Goal: Communication & Community: Answer question/provide support

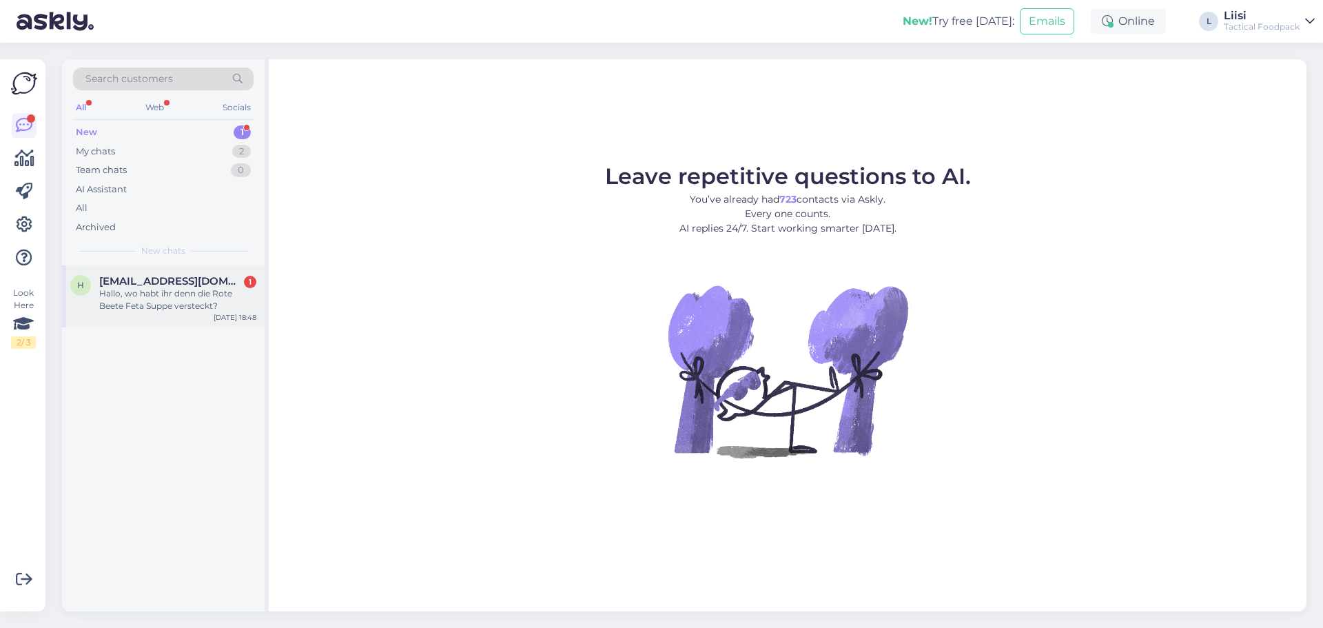
click at [168, 306] on div "Hallo, wo habt ihr denn die Rote Beete Feta Suppe versteckt?" at bounding box center [177, 299] width 157 height 25
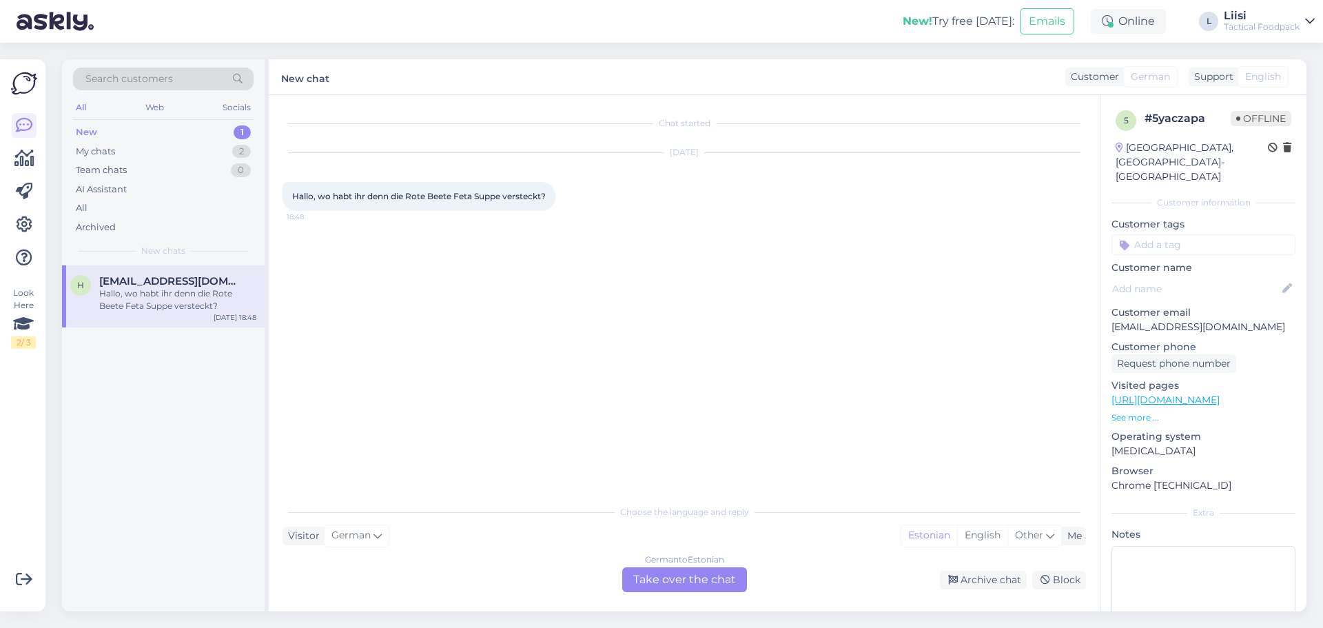
click at [661, 576] on div "German to Estonian Take over the chat" at bounding box center [684, 579] width 125 height 25
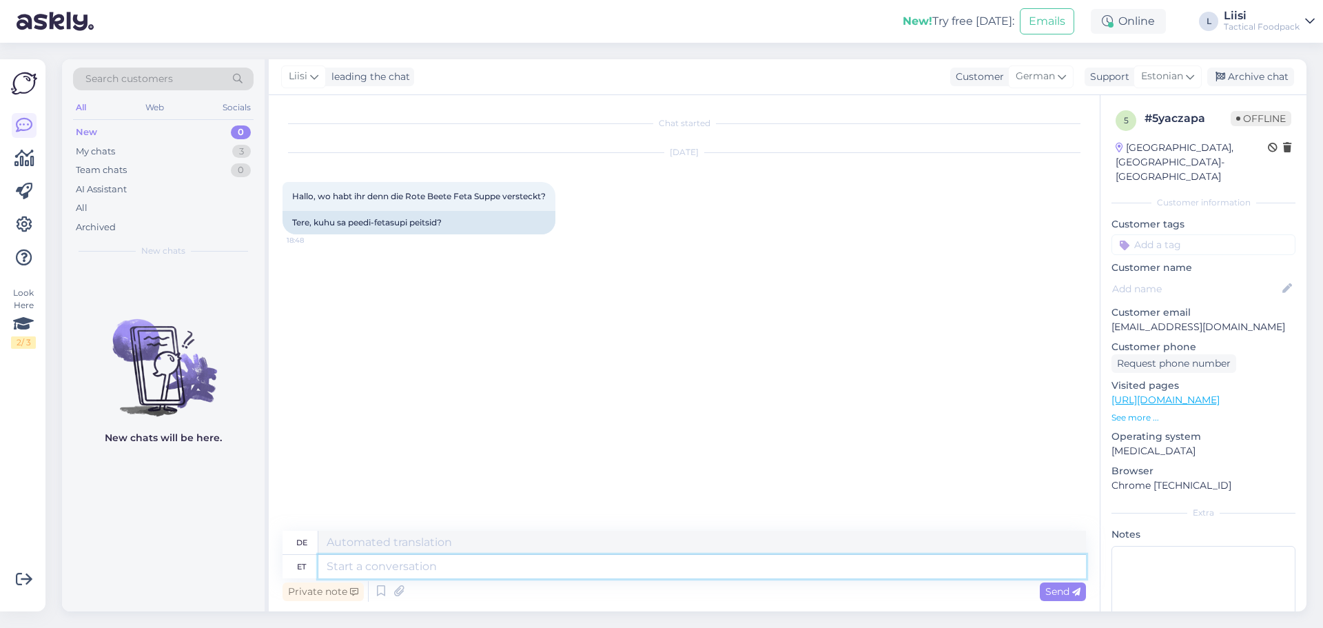
click at [485, 569] on textarea at bounding box center [702, 566] width 768 height 23
type textarea "Tere"
type textarea "Hallo"
type textarea "Tere,"
type textarea "Hallo,"
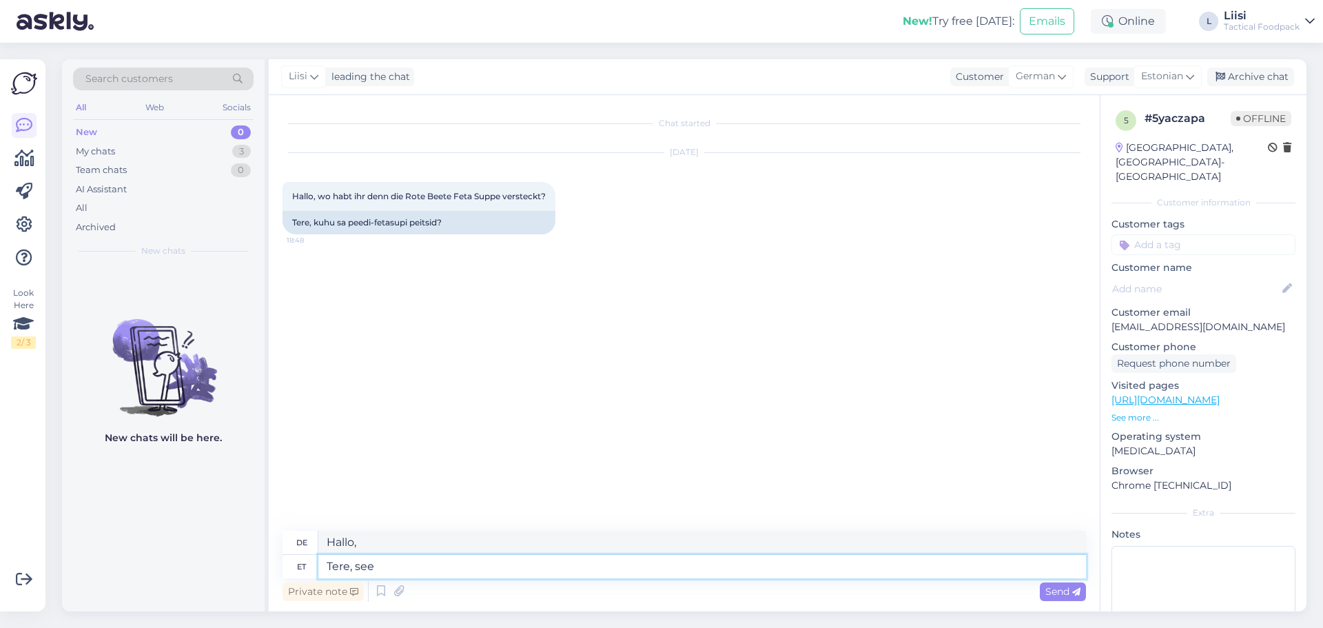
type textarea "Tere, see o"
type textarea "Hallo, das"
type textarea "Tere, see on ka"
type textarea "Hallo, das ist"
type textarea "Tere, see on kahjuks"
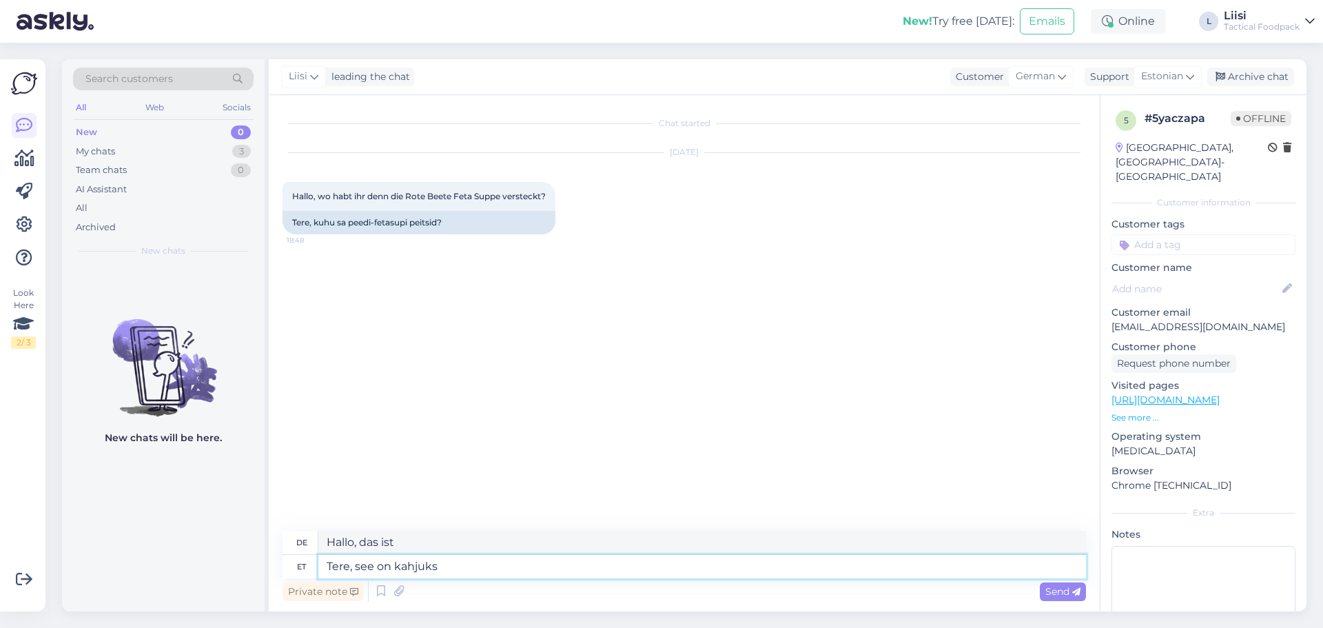
type textarea "Hallo, das ist leider"
type textarea "Tere, see on kahjuks tootmisest m"
type textarea "Hallo, das ist leider aus der Produktion."
type textarea "Tere, see on kahjuks tootmisest [PERSON_NAME]-"
type textarea "[PERSON_NAME], leider wird dies nicht mehr hergestellt."
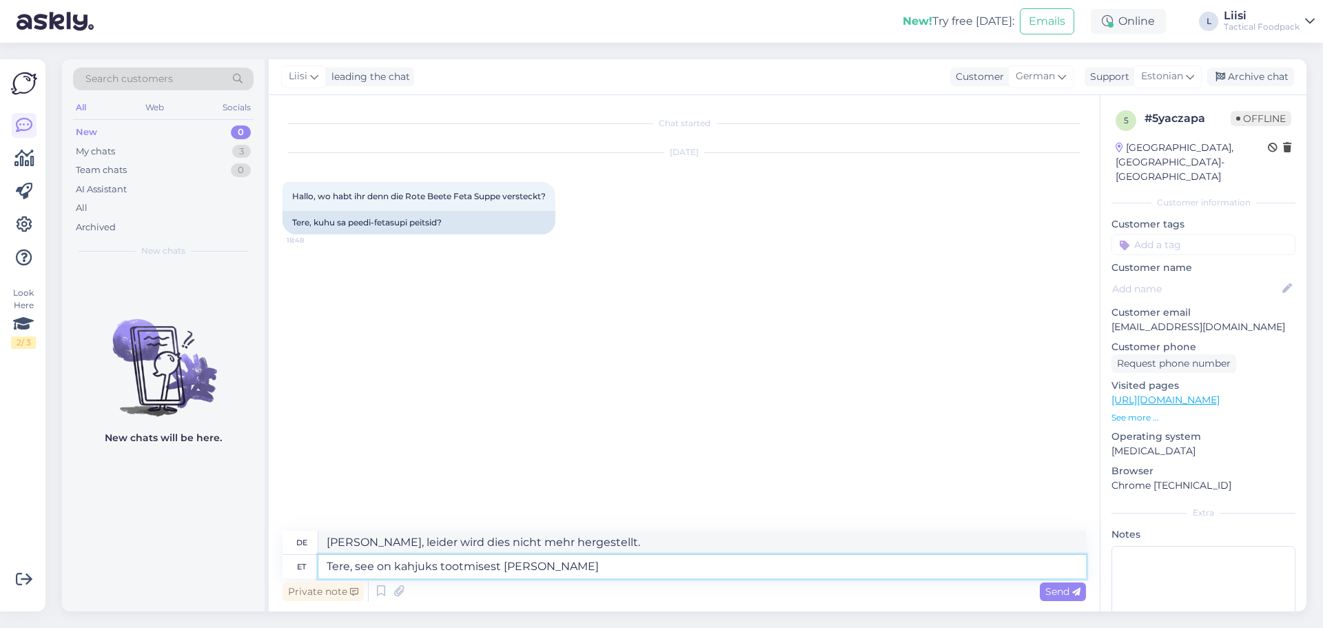
type textarea "Tere, see on kahjuks tootmisest [PERSON_NAME]"
type textarea "[PERSON_NAME], leider ist dies nicht mehr in Produktion, weil"
type textarea "Tere, see on kahjuks tootmisest [PERSON_NAME] [PERSON_NAME] eu"
type textarea "[PERSON_NAME], leider ist dies nicht mehr in Produktion, da es in der [GEOGRAPH…"
type textarea "Tere, see on kahjuks tootmisest [PERSON_NAME] [PERSON_NAME] o"
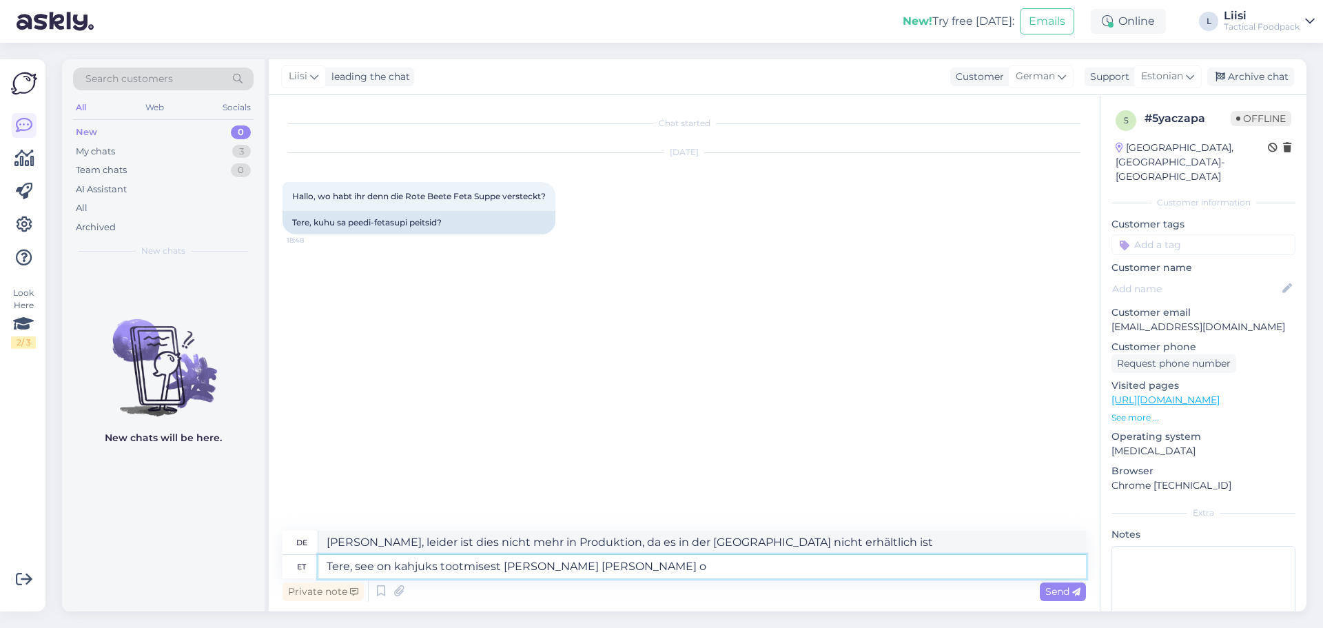
type textarea "[PERSON_NAME], leider ist dies nicht mehr in Produktion - weil es"
type textarea "Tere, see on kahjuks tootmisest [PERSON_NAME] [PERSON_NAME] ost"
type textarea "[PERSON_NAME], leider ist dies nicht mehr in Produktion - weil es nicht"
type textarea "Tere, see on kahjuks tootmisest [PERSON_NAME] [PERSON_NAME] ostetud"
type textarea "[PERSON_NAME], leider ist dies nicht mehr in Produktion - da es nicht gekauft w…"
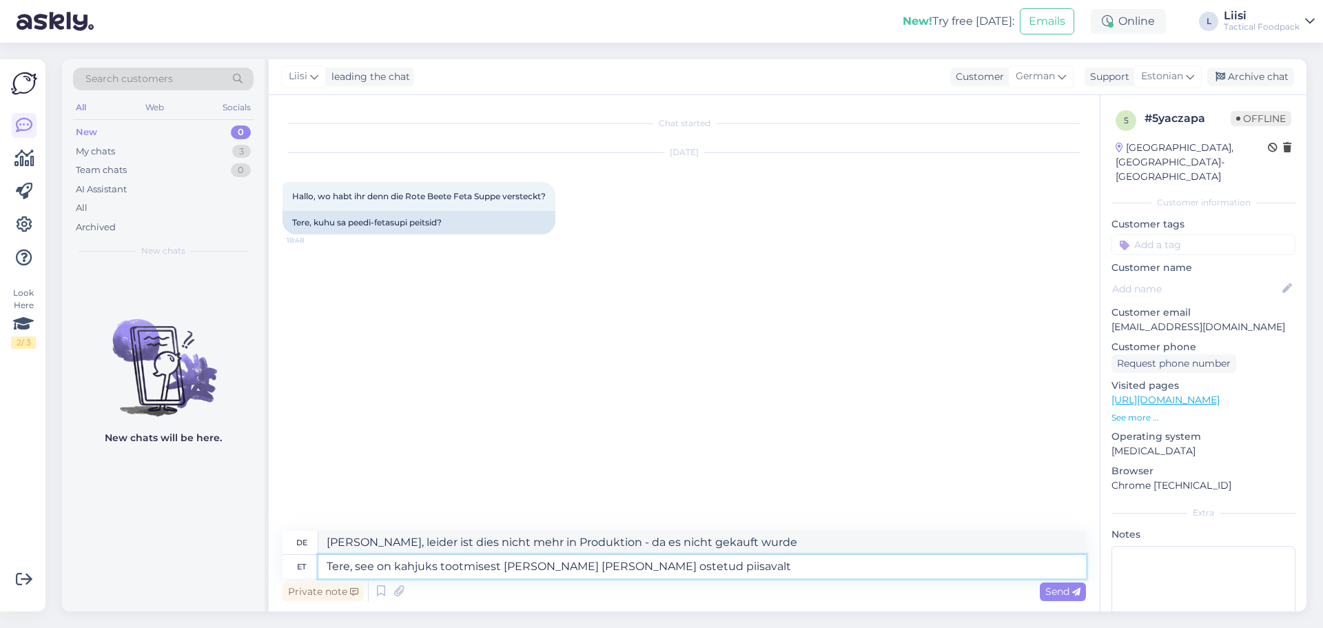
type textarea "Tere, see on kahjuks tootmisest [PERSON_NAME] [PERSON_NAME] ostetud piisavalt"
type textarea "[PERSON_NAME], leider ist dies nicht mehr in Produktion - da nicht genug davon …"
type textarea "Tere, see on kahjuks tootmisest [PERSON_NAME] [PERSON_NAME] ostetud piisavalt,"
type textarea "[PERSON_NAME], leider ist dies nicht mehr in Produktion - da nicht genügend dav…"
type textarea "Tere, see on kahjuks tootmisest [PERSON_NAME] [PERSON_NAME] ostetud piisavalt, …"
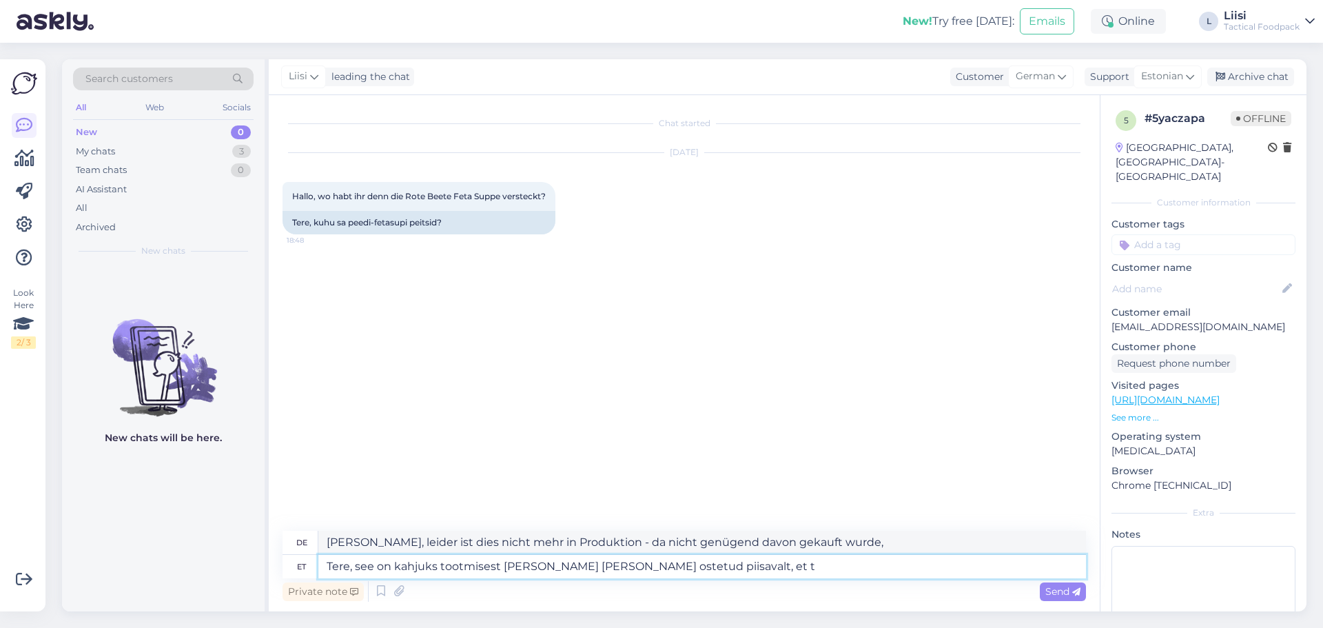
type textarea "[PERSON_NAME], leider ist dies nicht mehr in Produktion - da nicht genug davon …"
type textarea "Tere, see on kahjuks tootmisest [PERSON_NAME] [PERSON_NAME] ostetud piisavalt, …"
type textarea "[PERSON_NAME], leider wird dies nicht mehr hergestellt, da nicht genug davon ge…"
type textarea "Tere, see on kahjuks tootmisest [PERSON_NAME] [PERSON_NAME] ostetud piisavalt, …"
click at [1055, 590] on span "Send" at bounding box center [1063, 591] width 35 height 12
